Goal: Task Accomplishment & Management: Manage account settings

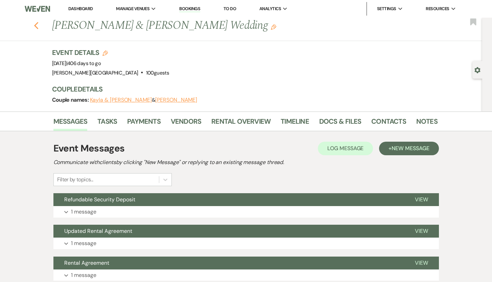
click at [38, 26] on use "button" at bounding box center [36, 25] width 4 height 7
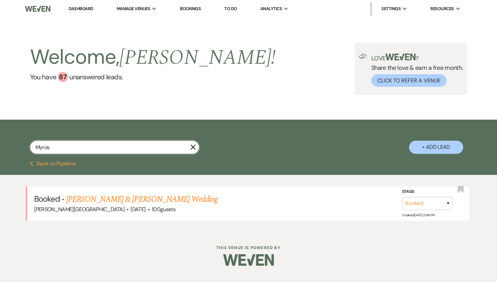
click at [61, 149] on input "Myros" at bounding box center [114, 146] width 169 height 13
drag, startPoint x: 61, startPoint y: 149, endPoint x: 33, endPoint y: 144, distance: 28.5
click at [33, 144] on input "Myros" at bounding box center [114, 146] width 169 height 13
type input "[PERSON_NAME]"
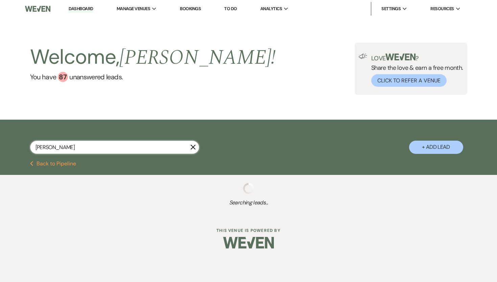
select select "8"
select select "6"
select select "8"
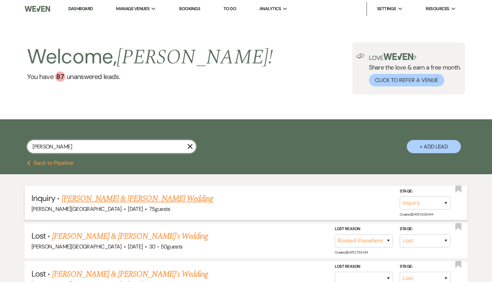
type input "[PERSON_NAME]"
click at [69, 201] on link "[PERSON_NAME] & [PERSON_NAME] Wedding" at bounding box center [138, 198] width 152 height 12
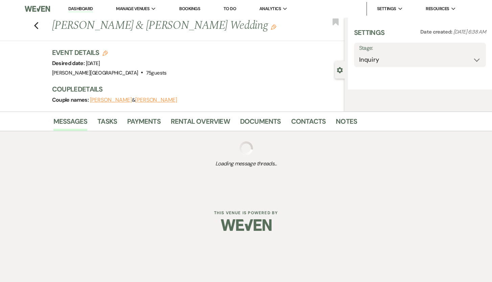
select select "5"
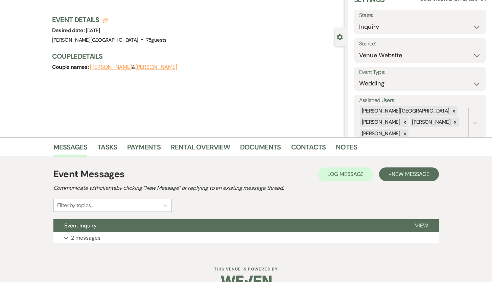
scroll to position [48, 0]
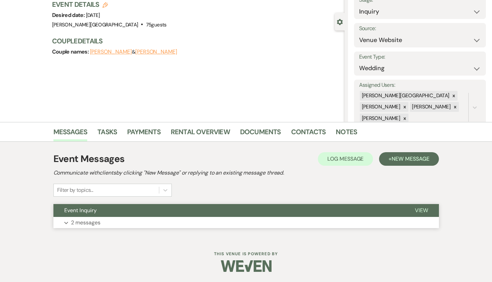
click at [86, 221] on p "2 messages" at bounding box center [85, 222] width 29 height 9
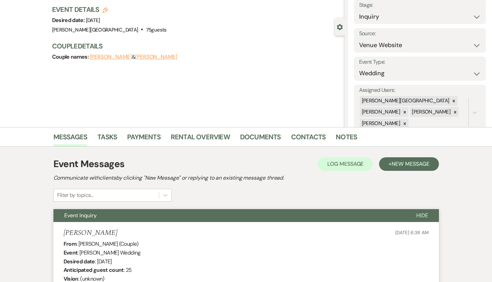
scroll to position [42, 0]
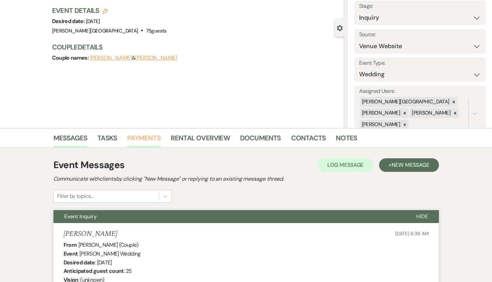
click at [145, 140] on link "Payments" at bounding box center [143, 139] width 33 height 15
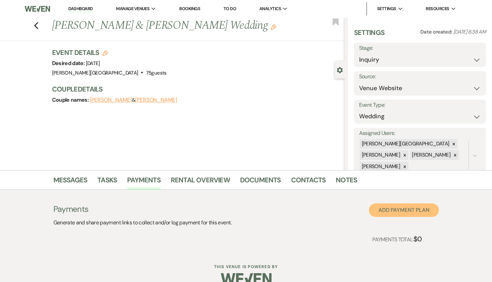
click at [390, 213] on button "Add Payment Plan" at bounding box center [404, 210] width 70 height 14
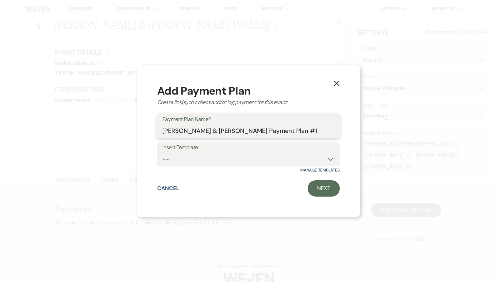
drag, startPoint x: 310, startPoint y: 130, endPoint x: 298, endPoint y: 131, distance: 11.9
click at [298, 131] on input "[PERSON_NAME] & [PERSON_NAME] Payment Plan #1" at bounding box center [248, 130] width 173 height 13
type input "[PERSON_NAME] & [PERSON_NAME] Payment Plan"
click at [317, 188] on link "Next" at bounding box center [324, 188] width 32 height 16
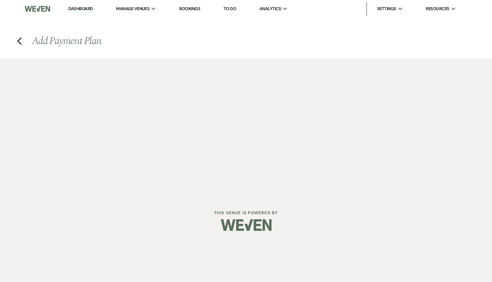
select select "2"
select select "percentage"
select select "false"
select select "client"
select select "weeks"
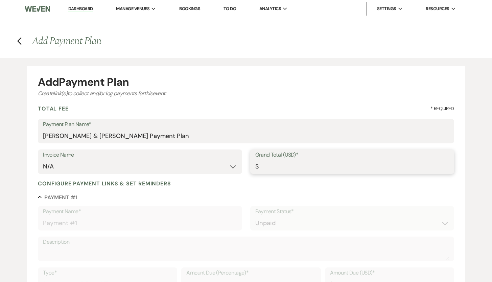
click at [276, 166] on input "Grand Total (USD)*" at bounding box center [352, 166] width 194 height 13
type input "5"
type input "5.00"
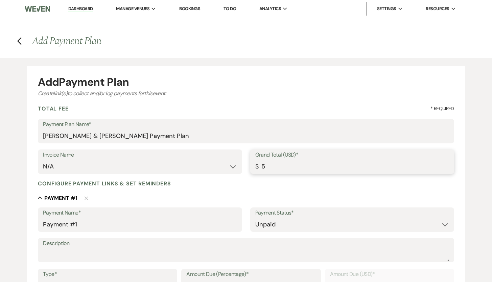
type input "50"
type input "50.00"
type input "500"
type input "500.00"
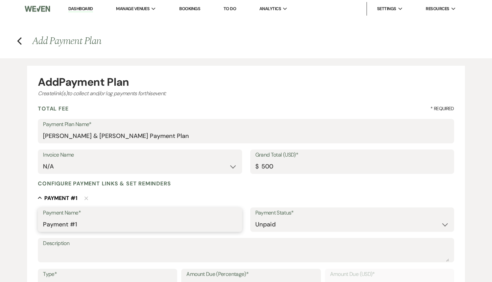
type input "500.00"
click at [117, 223] on input "Payment #1" at bounding box center [140, 224] width 194 height 13
type input "Payment #1 - Refundable Security Deposit"
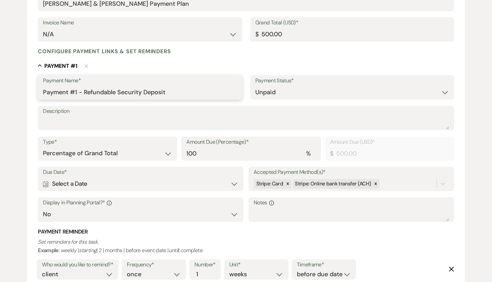
scroll to position [131, 0]
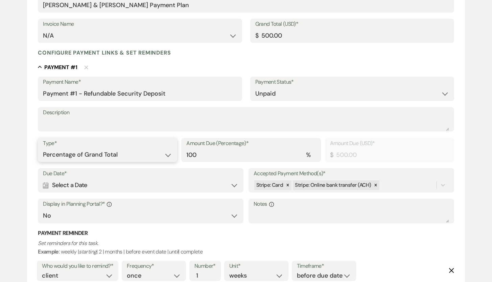
click at [169, 154] on select "Dollar Amount Percentage of Grand Total" at bounding box center [107, 154] width 129 height 13
select select "flat"
click at [43, 148] on select "Dollar Amount Percentage of Grand Total" at bounding box center [107, 154] width 129 height 13
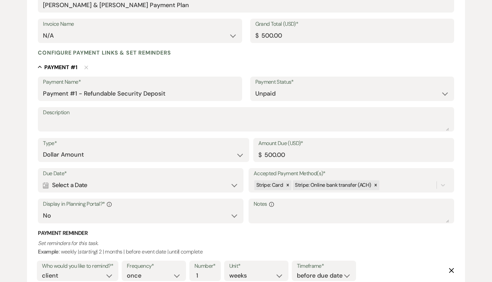
click at [137, 186] on div "Calendar Select a Date Expand" at bounding box center [141, 184] width 196 height 13
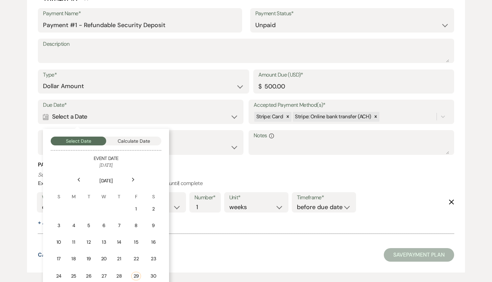
scroll to position [235, 0]
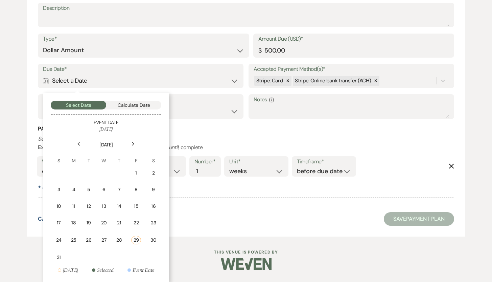
click at [132, 142] on icon "Next" at bounding box center [133, 143] width 3 height 4
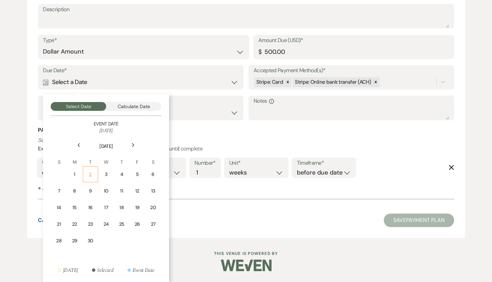
click at [90, 174] on div "2" at bounding box center [90, 174] width 6 height 7
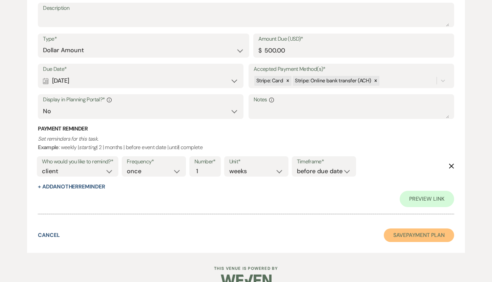
click at [396, 235] on button "Save Payment Plan" at bounding box center [419, 235] width 70 height 14
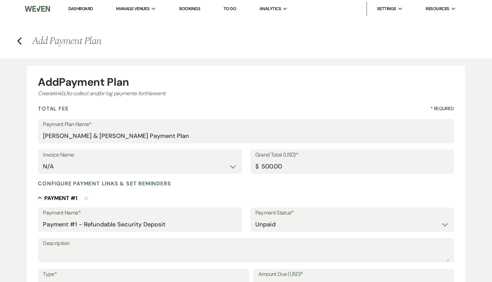
select select "5"
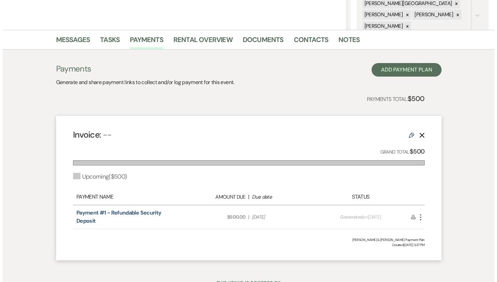
scroll to position [169, 0]
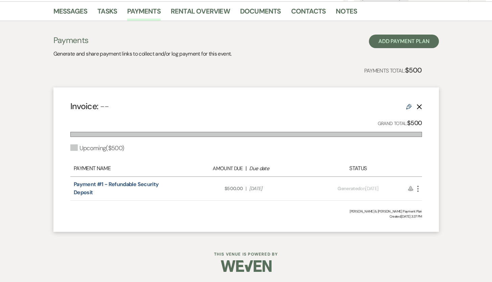
click at [418, 189] on icon "More" at bounding box center [418, 188] width 8 height 8
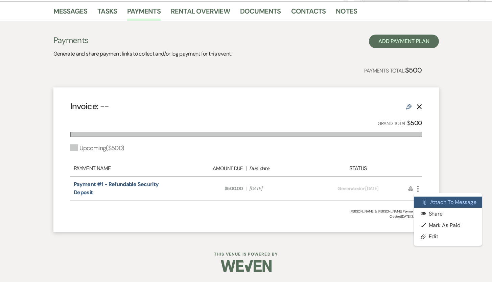
click at [433, 200] on button "Attach File Attach to Message" at bounding box center [448, 202] width 68 height 12
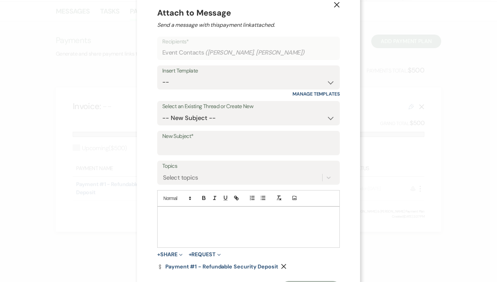
scroll to position [17, 0]
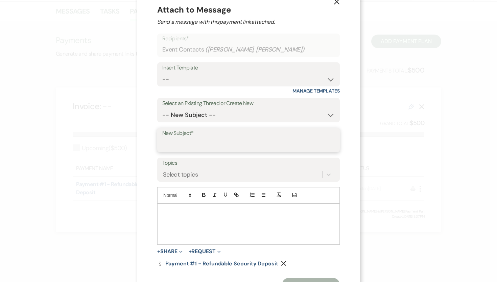
click at [203, 146] on input "New Subject*" at bounding box center [248, 144] width 173 height 13
type input "Refundable Security Deposit"
click at [186, 214] on p at bounding box center [249, 210] width 172 height 7
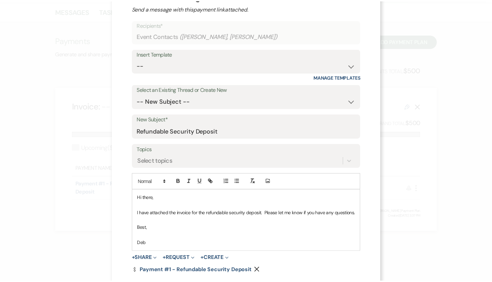
scroll to position [67, 0]
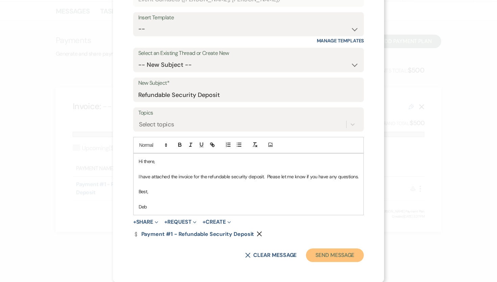
click at [334, 255] on button "Send Message" at bounding box center [335, 255] width 58 height 14
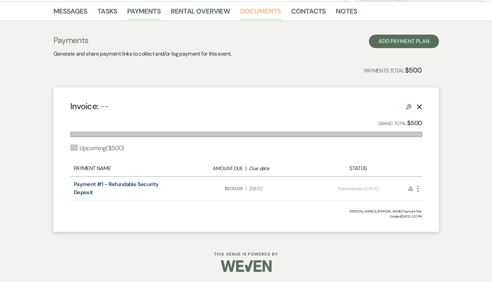
click at [255, 12] on link "Documents" at bounding box center [260, 13] width 41 height 15
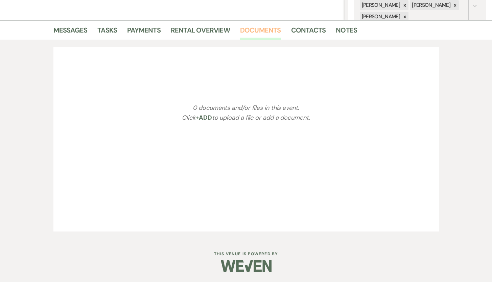
scroll to position [169, 0]
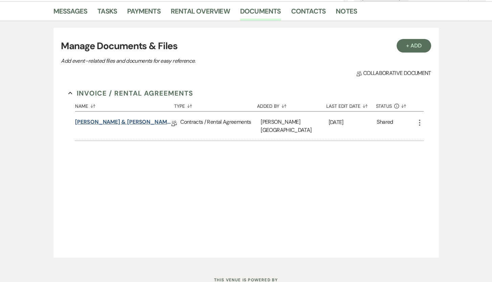
click at [134, 121] on link "[PERSON_NAME] & [PERSON_NAME] Event Rental Agreement 2025" at bounding box center [123, 123] width 96 height 10
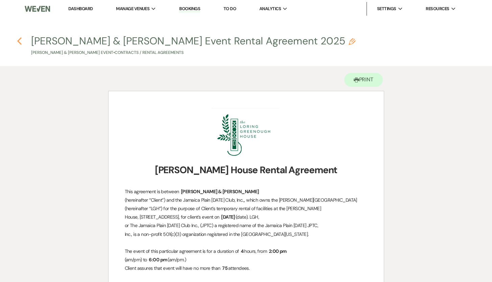
click at [19, 40] on use "button" at bounding box center [19, 40] width 4 height 7
select select "5"
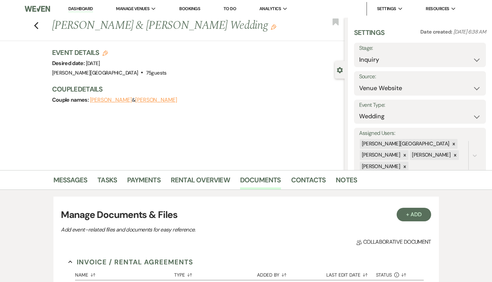
scroll to position [169, 0]
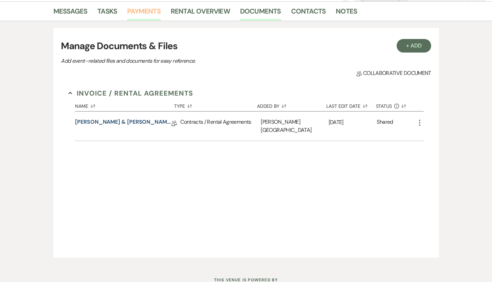
click at [147, 11] on link "Payments" at bounding box center [143, 13] width 33 height 15
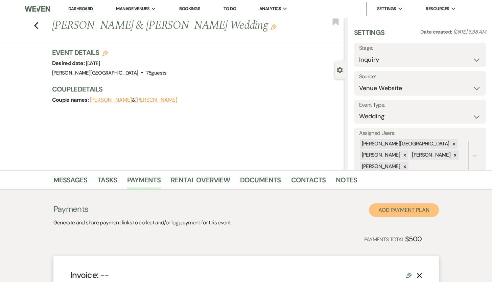
click at [382, 210] on button "Add Payment Plan" at bounding box center [404, 210] width 70 height 14
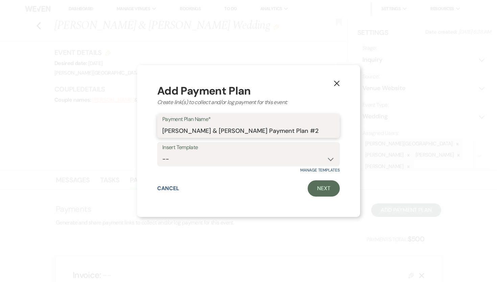
drag, startPoint x: 317, startPoint y: 131, endPoint x: 300, endPoint y: 130, distance: 17.0
click at [300, 130] on input "[PERSON_NAME] & [PERSON_NAME] Payment Plan #2" at bounding box center [248, 130] width 173 height 13
type input "[PERSON_NAME] & [PERSON_NAME] Payment Plan"
click at [327, 190] on link "Next" at bounding box center [324, 188] width 32 height 16
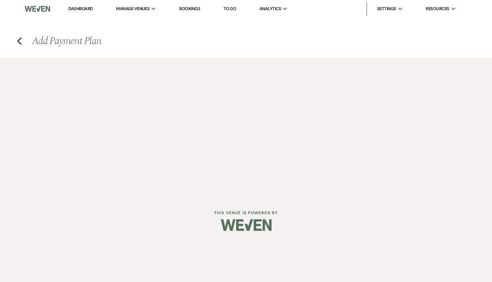
select select "2"
select select "percentage"
select select "false"
select select "client"
select select "weeks"
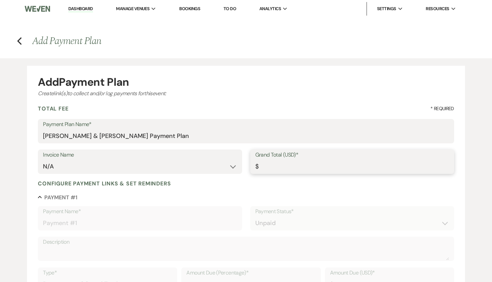
click at [266, 167] on input "Grand Total (USD)*" at bounding box center [352, 166] width 194 height 13
type input "2"
type input "2.00"
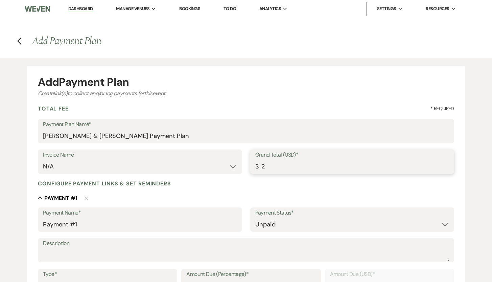
type input "26"
type input "26.00"
type input "262"
type input "262.00"
type input "2620"
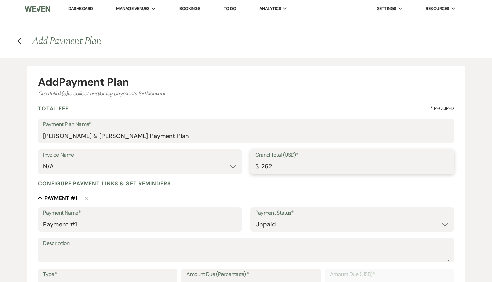
type input "2620.00"
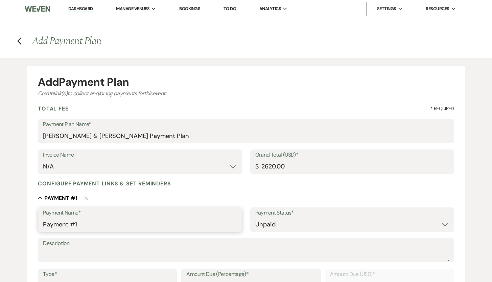
click at [96, 229] on input "Payment #1" at bounding box center [140, 224] width 194 height 13
drag, startPoint x: 96, startPoint y: 229, endPoint x: 40, endPoint y: 223, distance: 56.5
click at [40, 223] on div "Payment Name* Payment #1" at bounding box center [140, 219] width 204 height 24
type input "Final Payment"
click at [472, 184] on div "Add Payment Plan Create link(s) to collect and/or log payments for this event: …" at bounding box center [246, 264] width 487 height 413
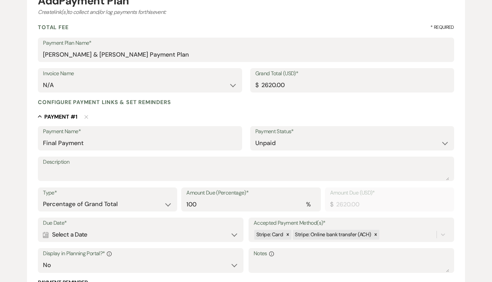
scroll to position [117, 0]
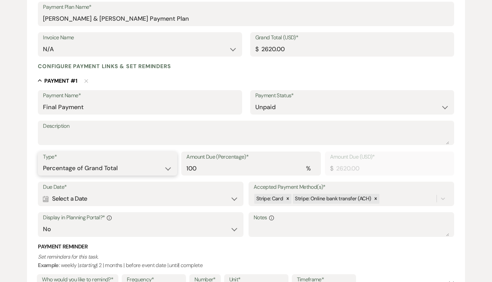
click at [170, 168] on select "Dollar Amount Percentage of Grand Total" at bounding box center [107, 167] width 129 height 13
select select "flat"
click at [43, 161] on select "Dollar Amount Percentage of Grand Total" at bounding box center [107, 167] width 129 height 13
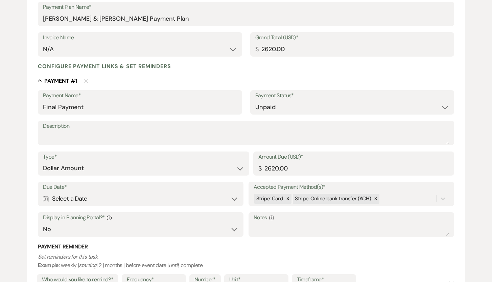
click at [234, 199] on div "Calendar Select a Date Expand" at bounding box center [141, 198] width 196 height 13
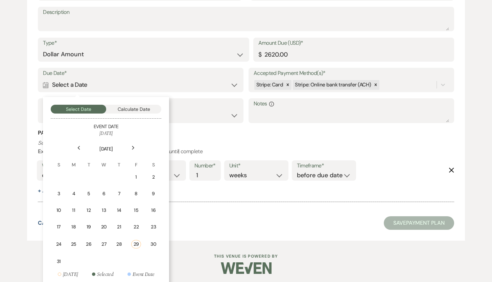
scroll to position [235, 0]
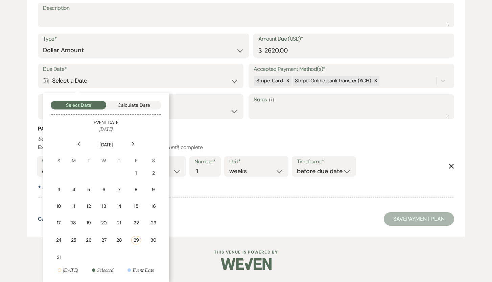
click at [135, 144] on icon "Next" at bounding box center [133, 143] width 3 height 4
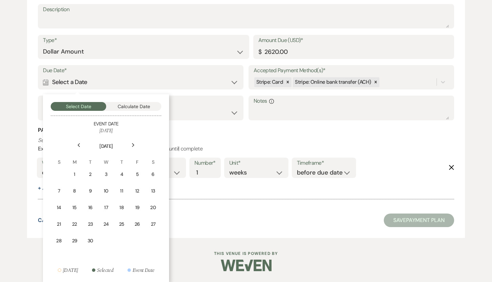
click at [135, 144] on icon "Next" at bounding box center [133, 145] width 3 height 4
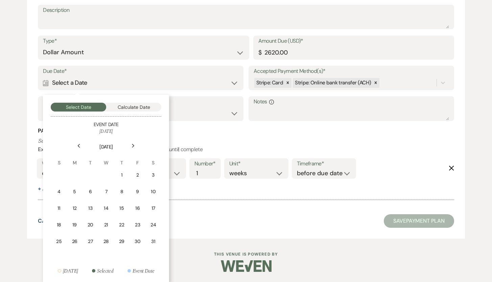
click at [135, 144] on icon "Next" at bounding box center [133, 145] width 3 height 4
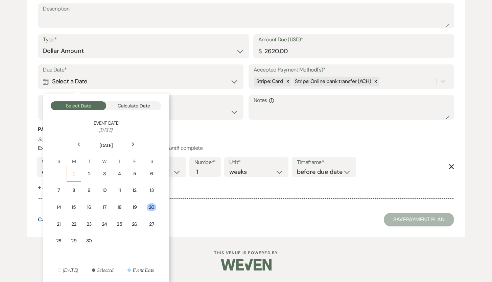
click at [75, 174] on div "1" at bounding box center [74, 173] width 6 height 7
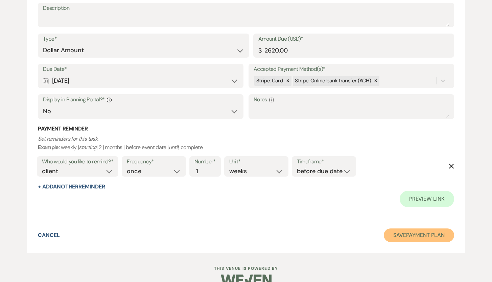
click at [412, 234] on button "Save Payment Plan" at bounding box center [419, 235] width 70 height 14
select select "5"
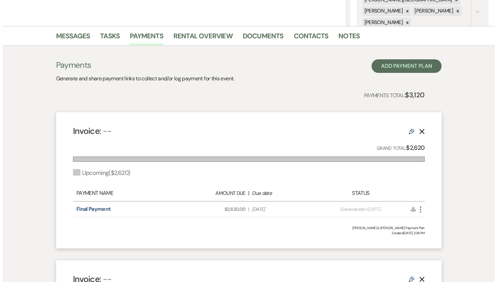
scroll to position [149, 0]
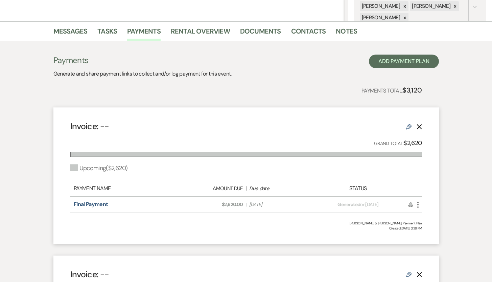
click at [419, 206] on icon "More" at bounding box center [418, 204] width 8 height 8
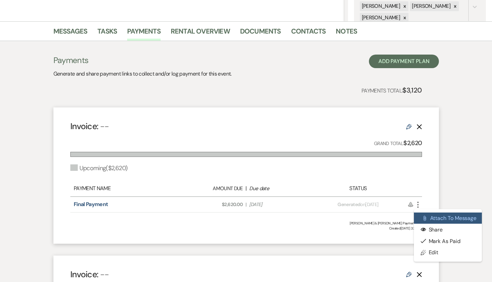
click at [436, 218] on button "Attach File Attach to Message" at bounding box center [448, 218] width 68 height 12
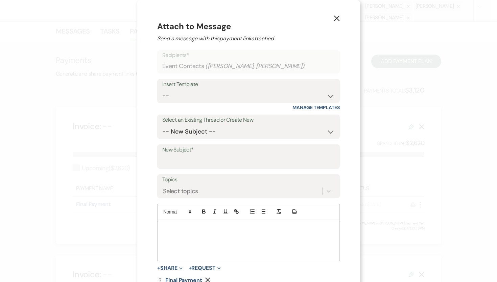
scroll to position [17, 0]
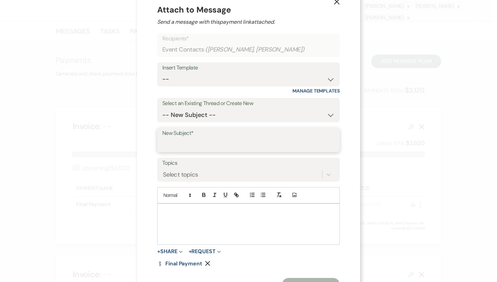
click at [189, 144] on input "New Subject*" at bounding box center [248, 144] width 173 height 13
type input "Final Payment"
click at [168, 211] on p at bounding box center [249, 210] width 172 height 7
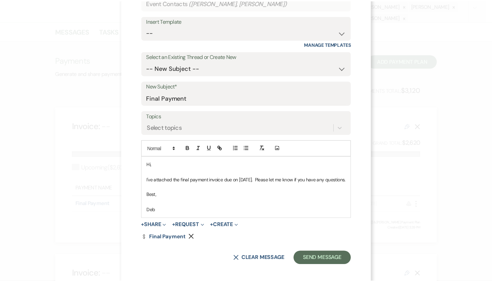
scroll to position [67, 0]
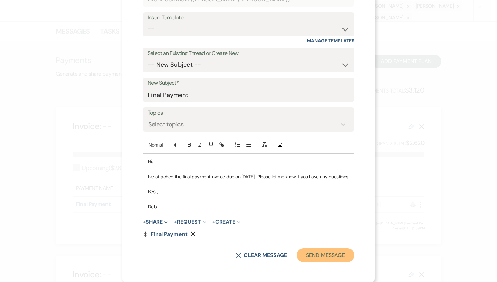
click at [335, 252] on button "Send Message" at bounding box center [326, 255] width 58 height 14
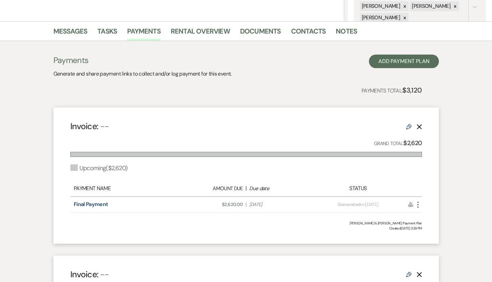
scroll to position [0, 0]
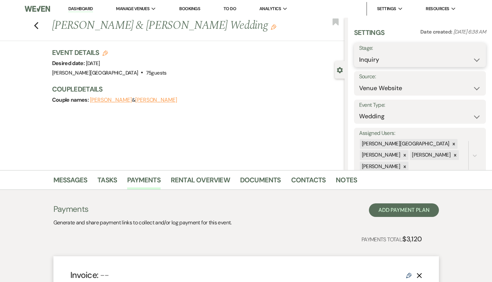
click at [471, 59] on select "Inquiry Follow Up Tour Requested Tour Confirmed Toured Proposal Sent Booked Lost" at bounding box center [420, 59] width 122 height 13
select select "7"
click at [359, 53] on select "Inquiry Follow Up Tour Requested Tour Confirmed Toured Proposal Sent Booked Lost" at bounding box center [420, 59] width 122 height 13
click at [452, 141] on icon at bounding box center [454, 143] width 5 height 5
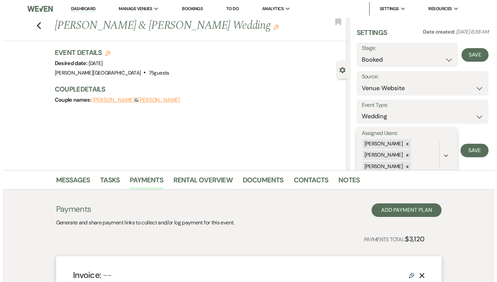
scroll to position [1, 0]
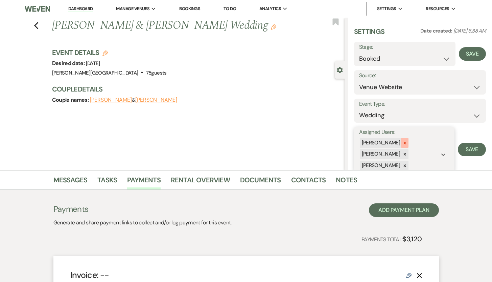
click at [403, 143] on icon at bounding box center [405, 142] width 5 height 5
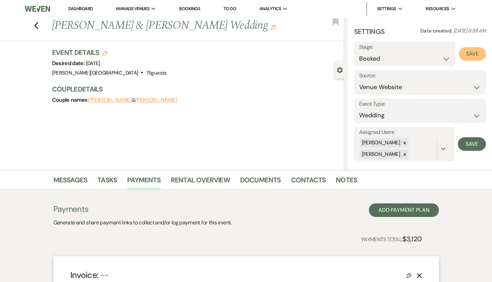
click at [470, 55] on button "Save" at bounding box center [472, 54] width 27 height 14
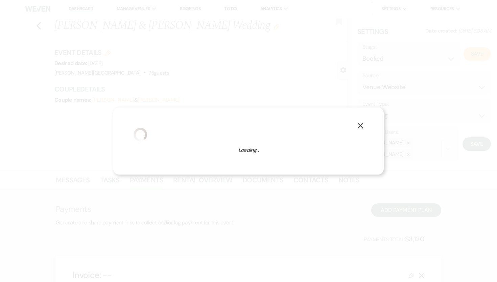
select select "1"
select select "476"
select select "false"
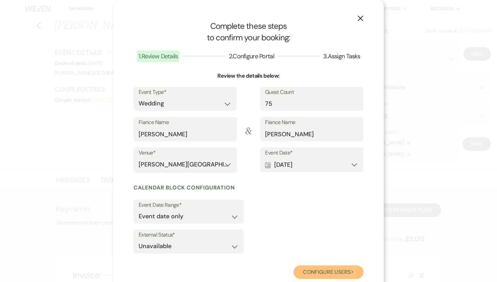
click at [301, 271] on button "Configure users Next" at bounding box center [329, 272] width 70 height 14
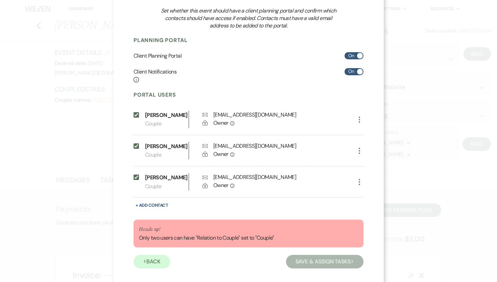
scroll to position [86, 0]
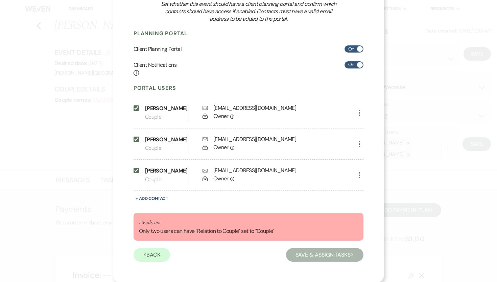
click at [358, 175] on icon "More" at bounding box center [360, 175] width 8 height 8
click at [368, 187] on button "Pencil Edit" at bounding box center [371, 189] width 31 height 12
select select "1"
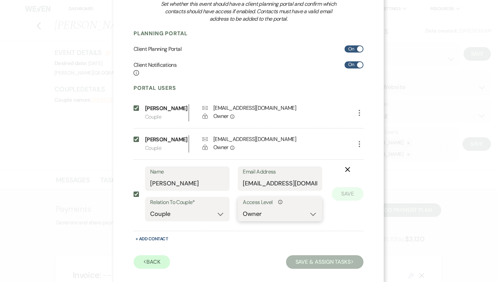
click at [312, 214] on select "No Access Owner Admin Supporter Financier" at bounding box center [280, 213] width 74 height 13
click at [243, 207] on select "No Access Owner Admin Supporter Financier" at bounding box center [280, 213] width 74 height 13
click at [311, 215] on select "No Access Owner Admin Supporter Financier" at bounding box center [280, 213] width 74 height 13
select select "0"
click at [243, 207] on select "No Access Owner Admin Supporter Financier" at bounding box center [280, 213] width 74 height 13
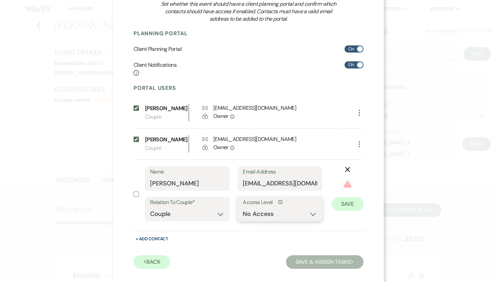
checkbox input "false"
click at [343, 192] on button "Save" at bounding box center [348, 194] width 32 height 14
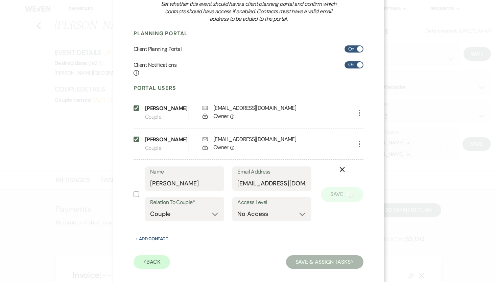
scroll to position [53, 0]
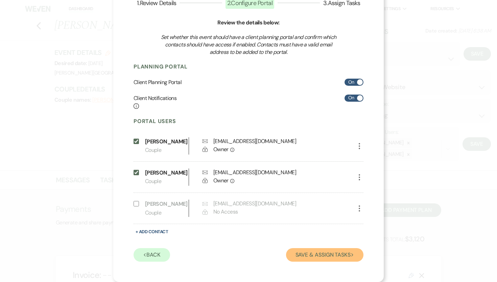
click at [297, 254] on button "Save & Assign Tasks Next" at bounding box center [324, 255] width 77 height 14
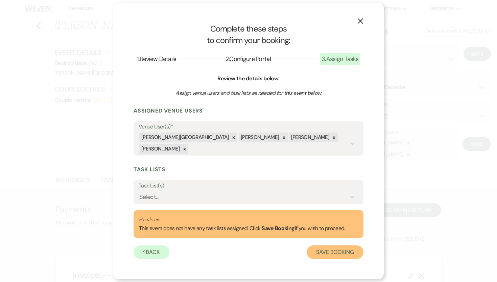
click at [325, 248] on button "Save Booking" at bounding box center [335, 252] width 57 height 14
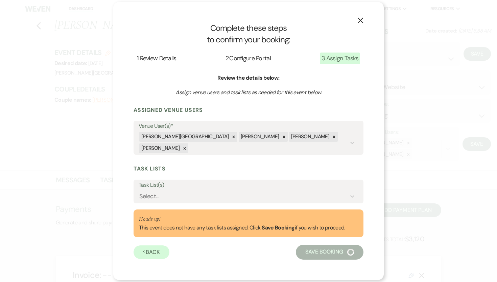
select select "14"
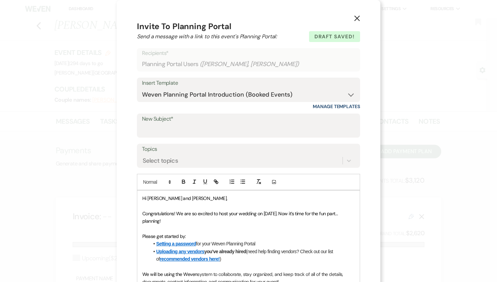
click at [355, 17] on use "button" at bounding box center [357, 18] width 5 height 5
